Goal: Register for event/course

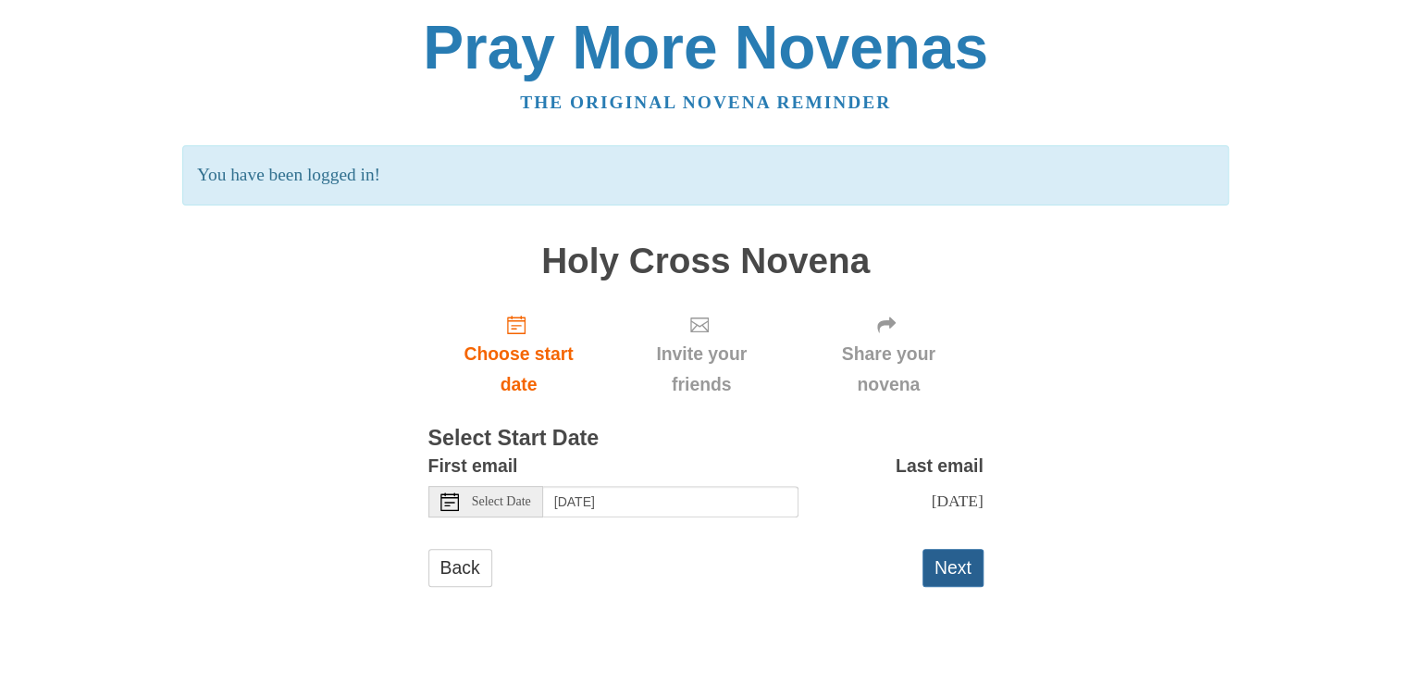
click at [953, 587] on button "Next" at bounding box center [953, 568] width 61 height 38
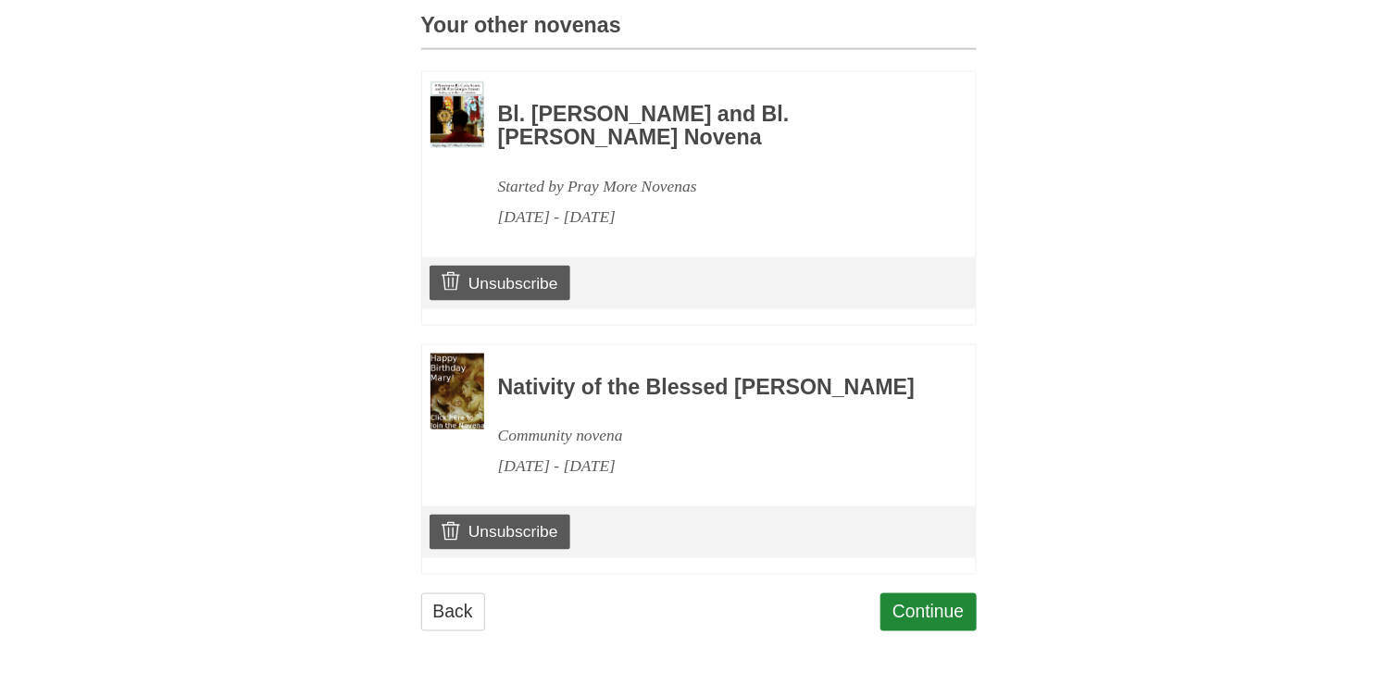
scroll to position [864, 0]
click at [947, 620] on link "Continue" at bounding box center [928, 612] width 96 height 38
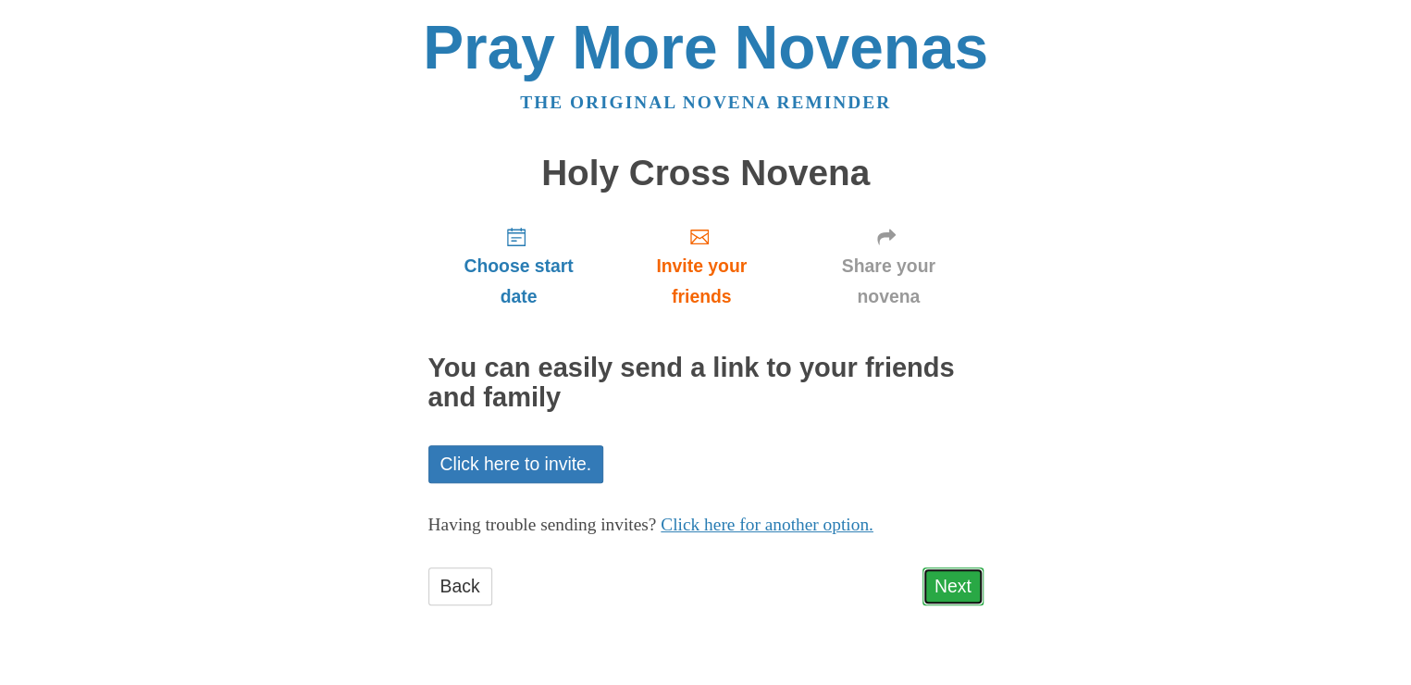
click at [949, 591] on link "Next" at bounding box center [953, 586] width 61 height 38
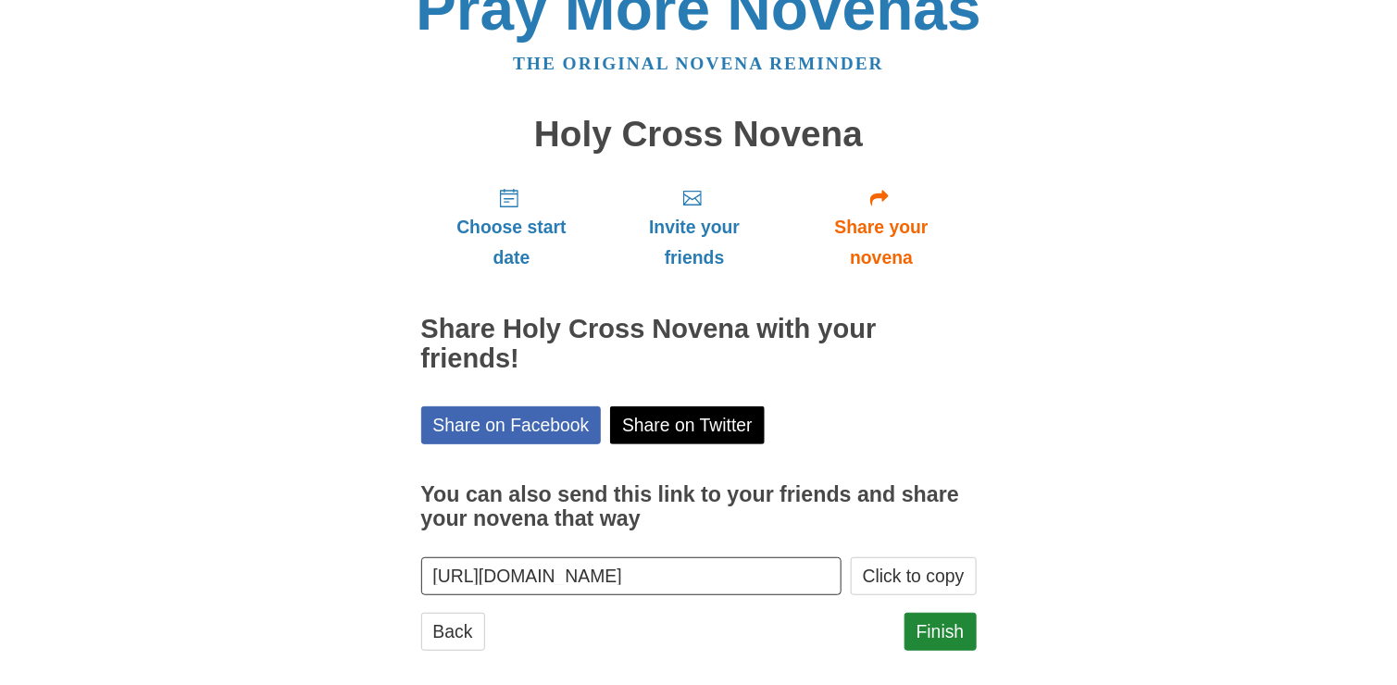
scroll to position [57, 0]
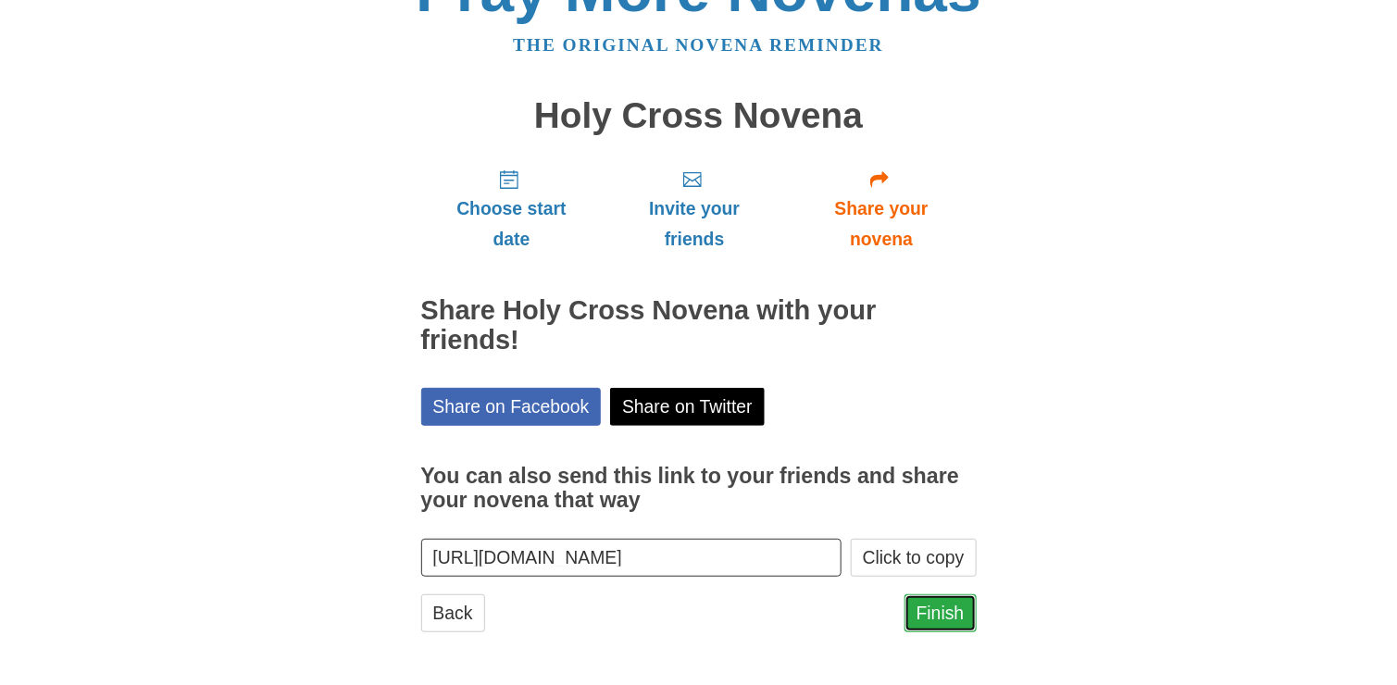
click at [932, 610] on link "Finish" at bounding box center [940, 613] width 72 height 38
